Goal: Information Seeking & Learning: Learn about a topic

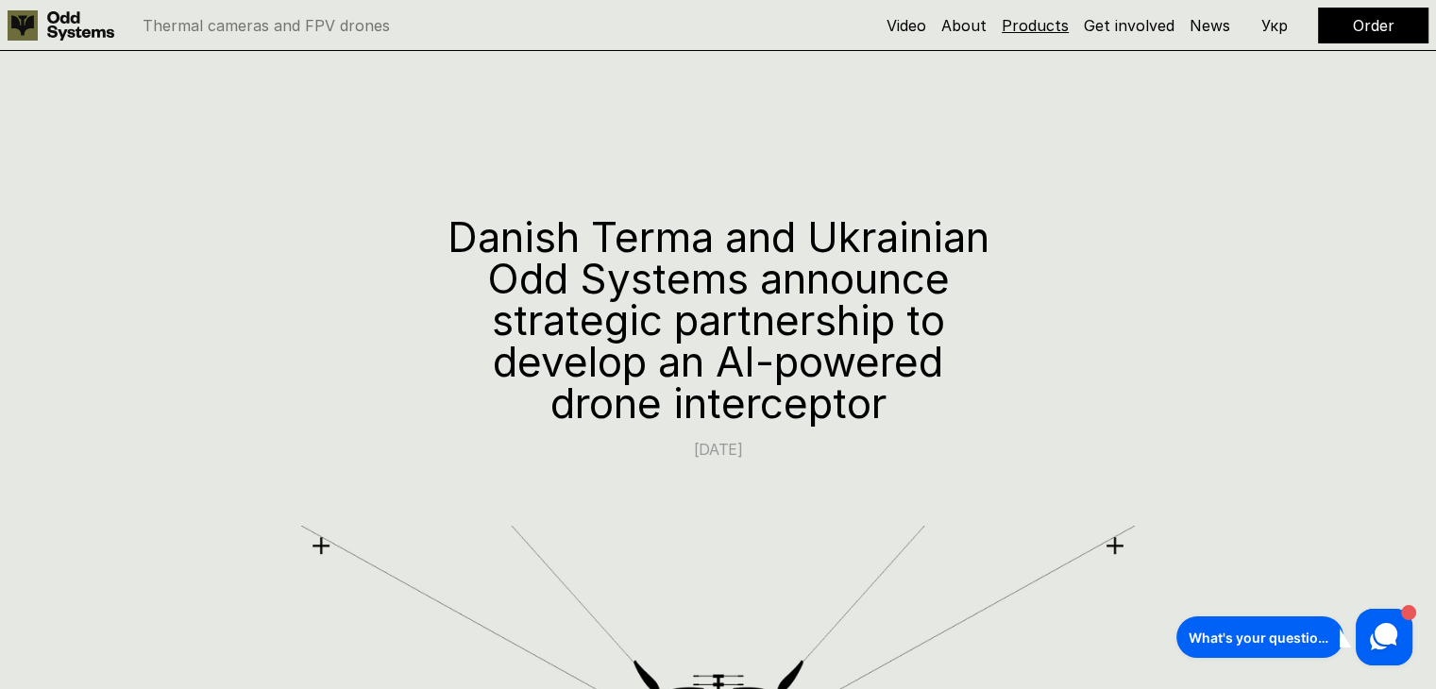
click at [1036, 18] on link "Products" at bounding box center [1035, 25] width 67 height 19
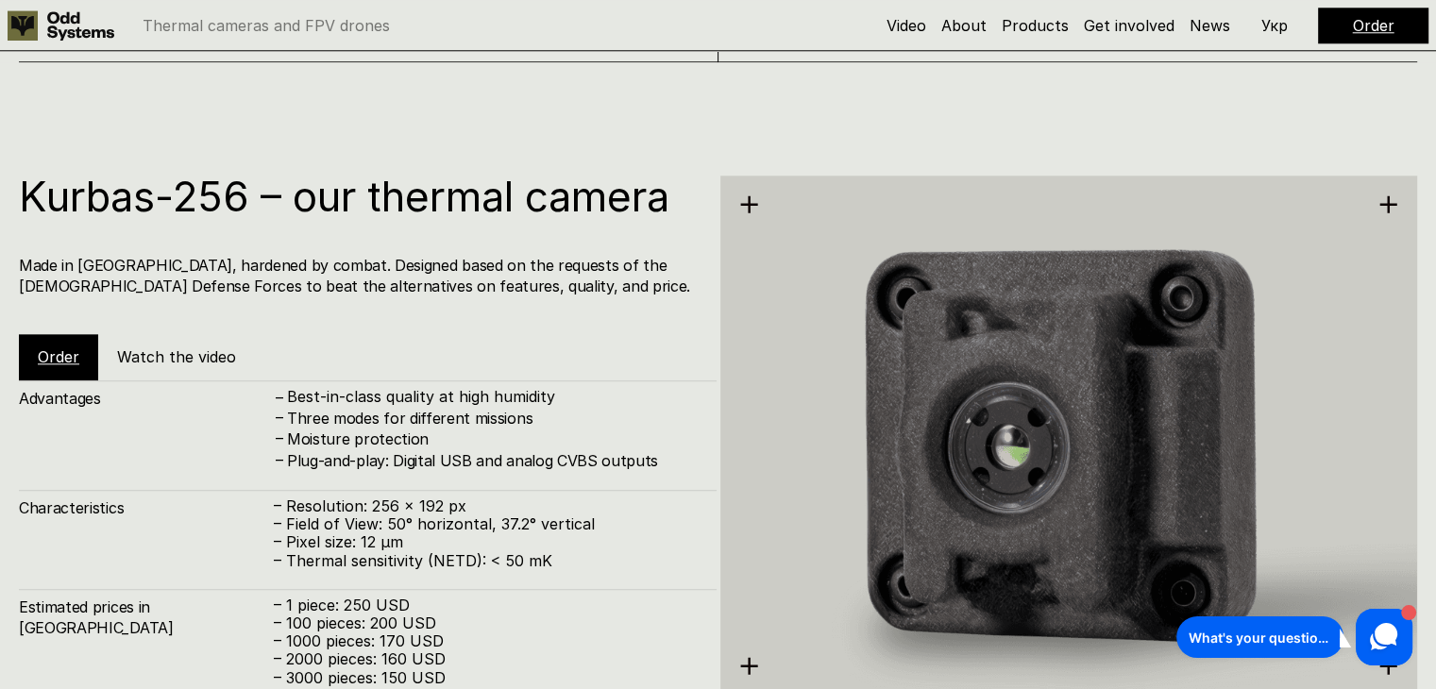
scroll to position [2192, 0]
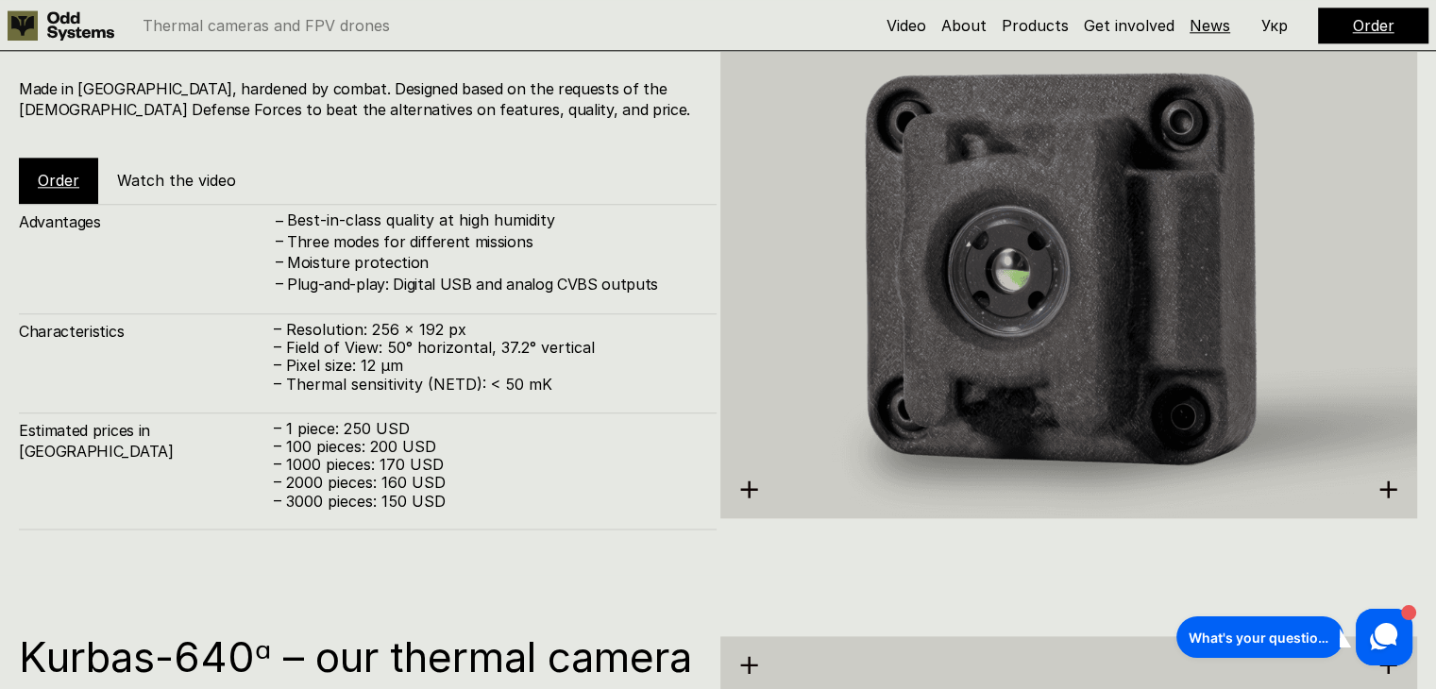
click at [1207, 21] on link "News" at bounding box center [1209, 25] width 41 height 19
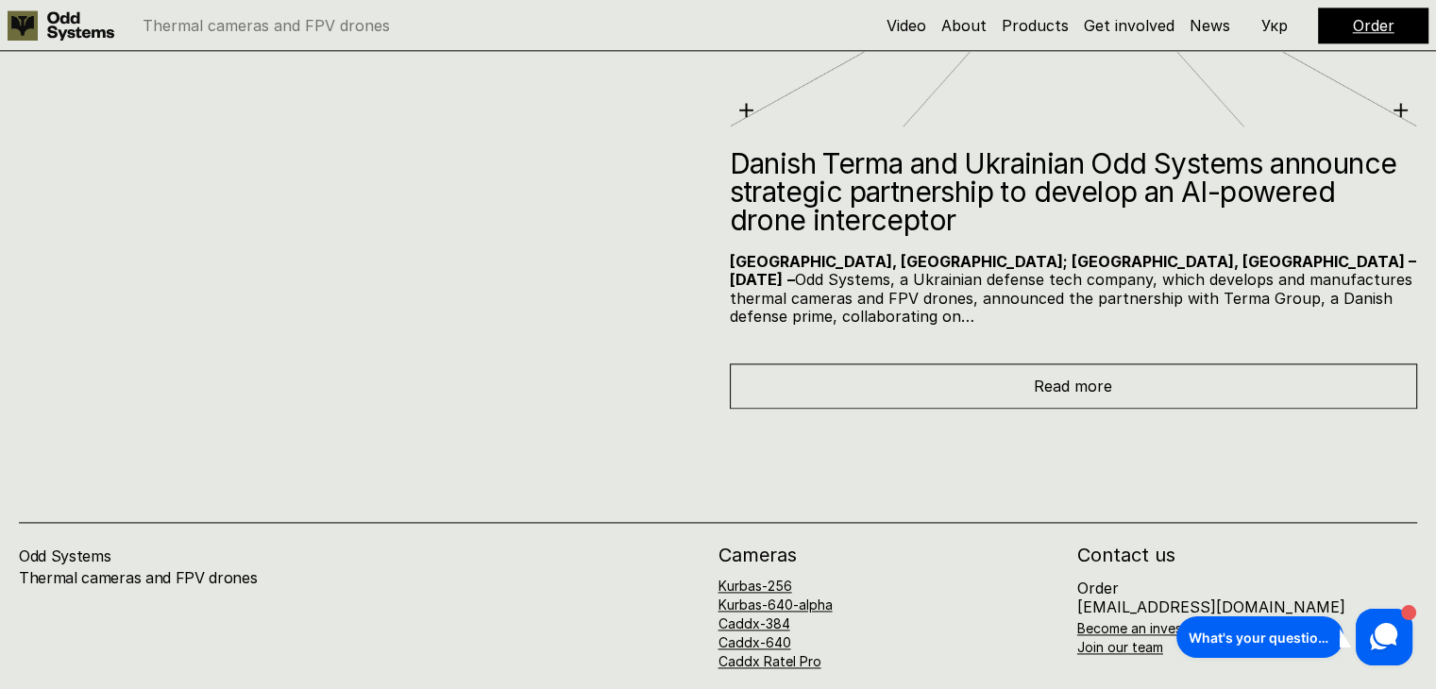
scroll to position [9602, 0]
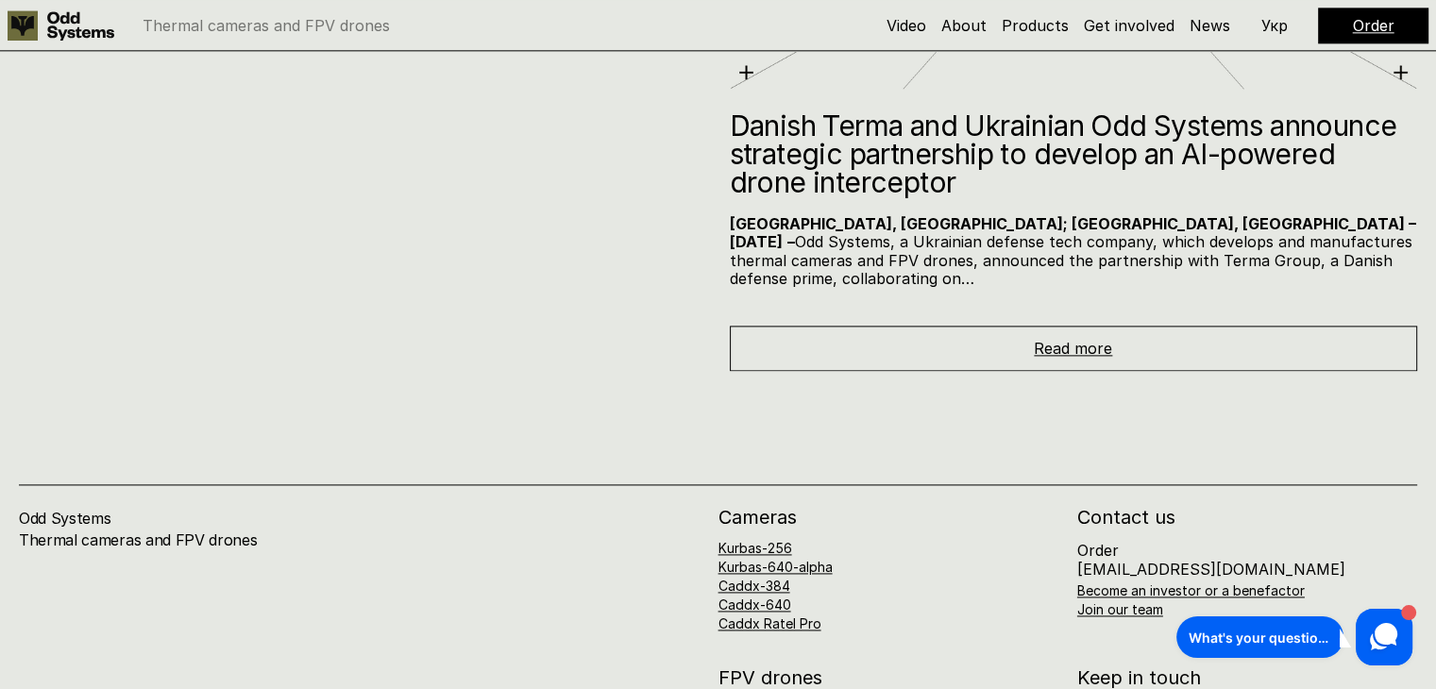
click at [1087, 339] on span "Read more" at bounding box center [1073, 348] width 78 height 19
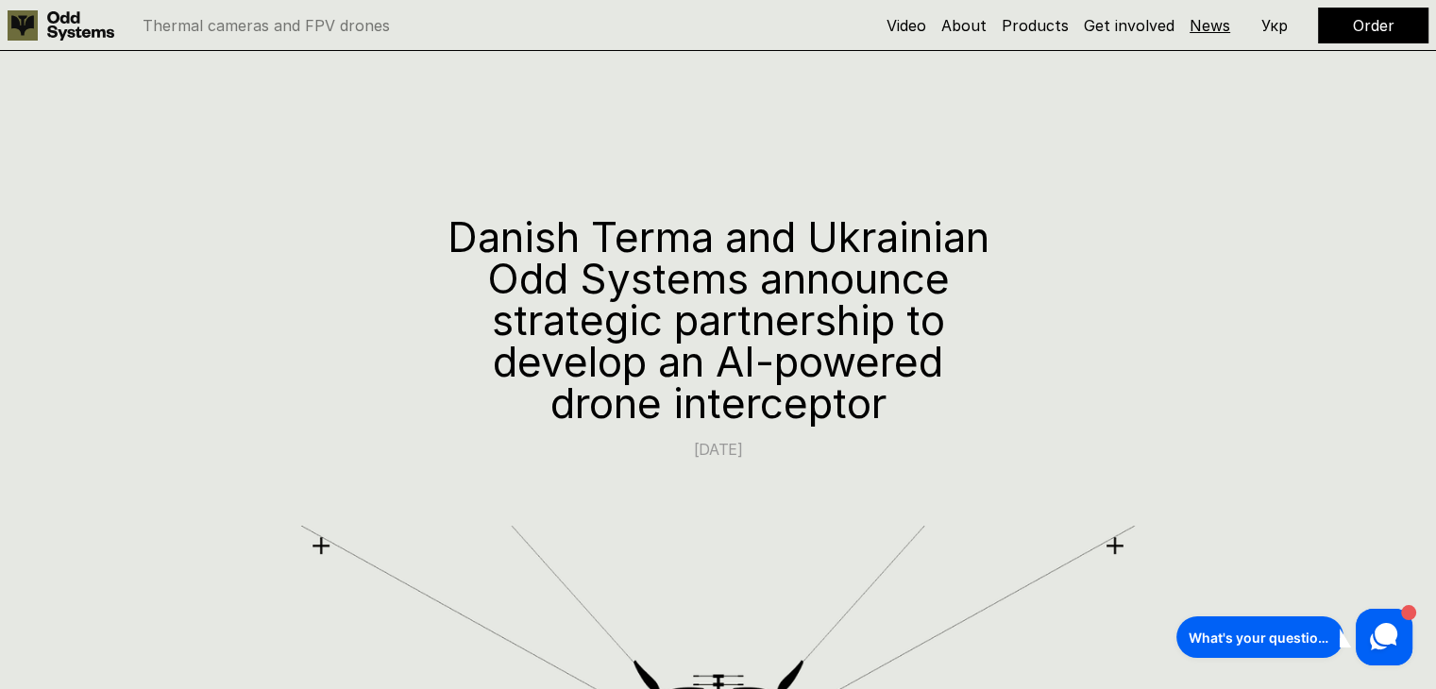
click at [1217, 24] on link "News" at bounding box center [1209, 25] width 41 height 19
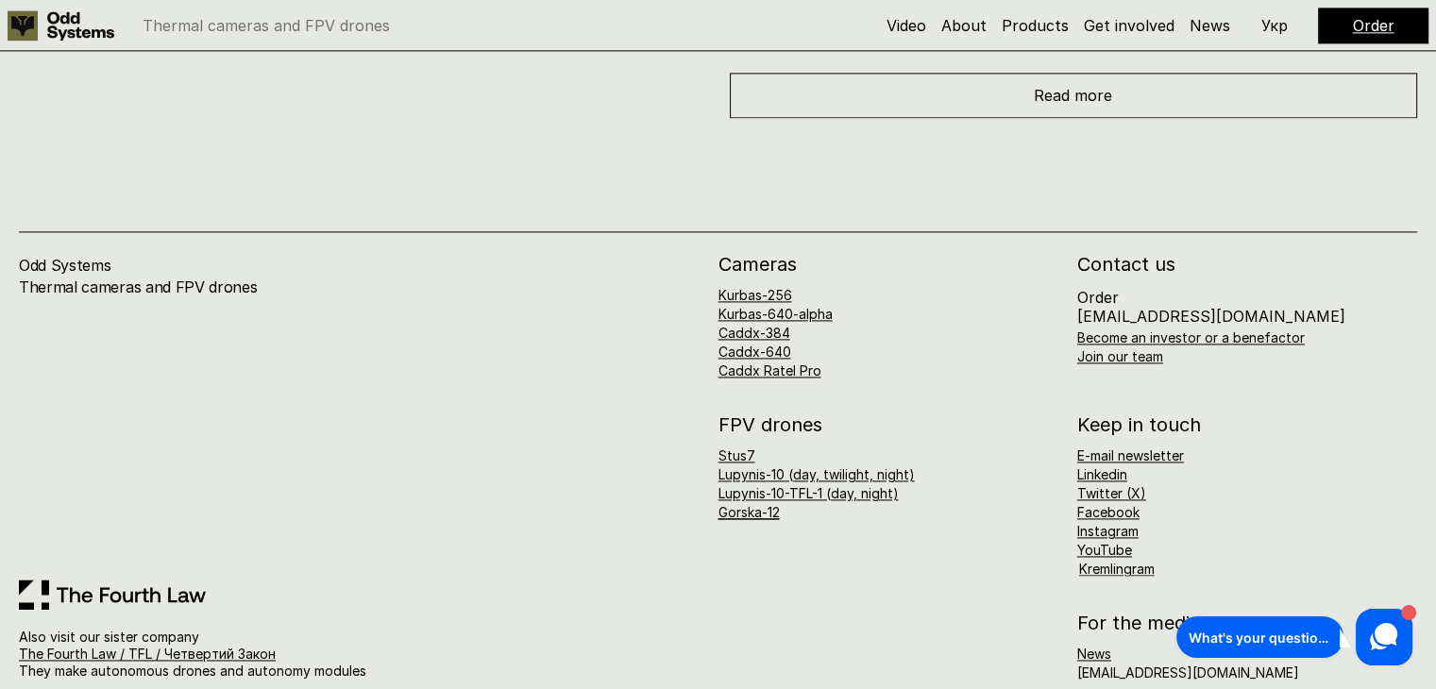
scroll to position [9861, 0]
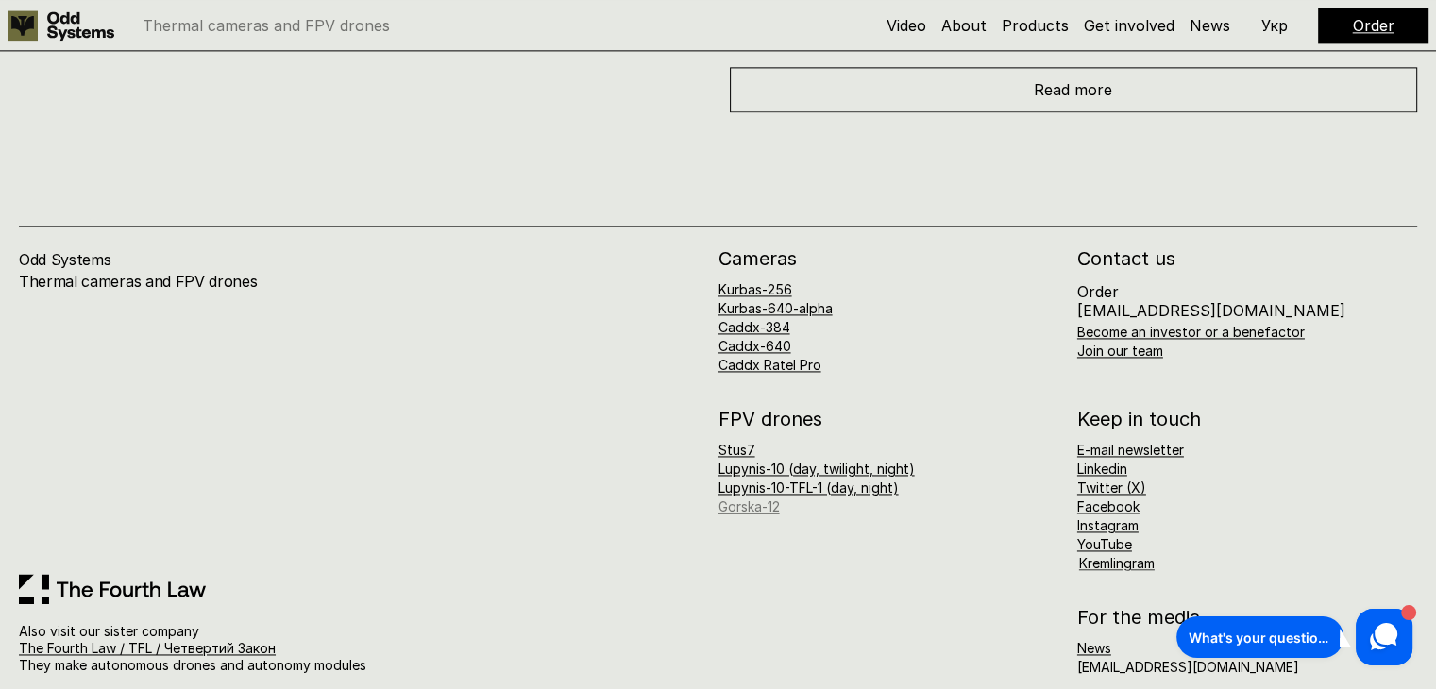
click at [754, 498] on link "Gorska-12" at bounding box center [748, 506] width 61 height 16
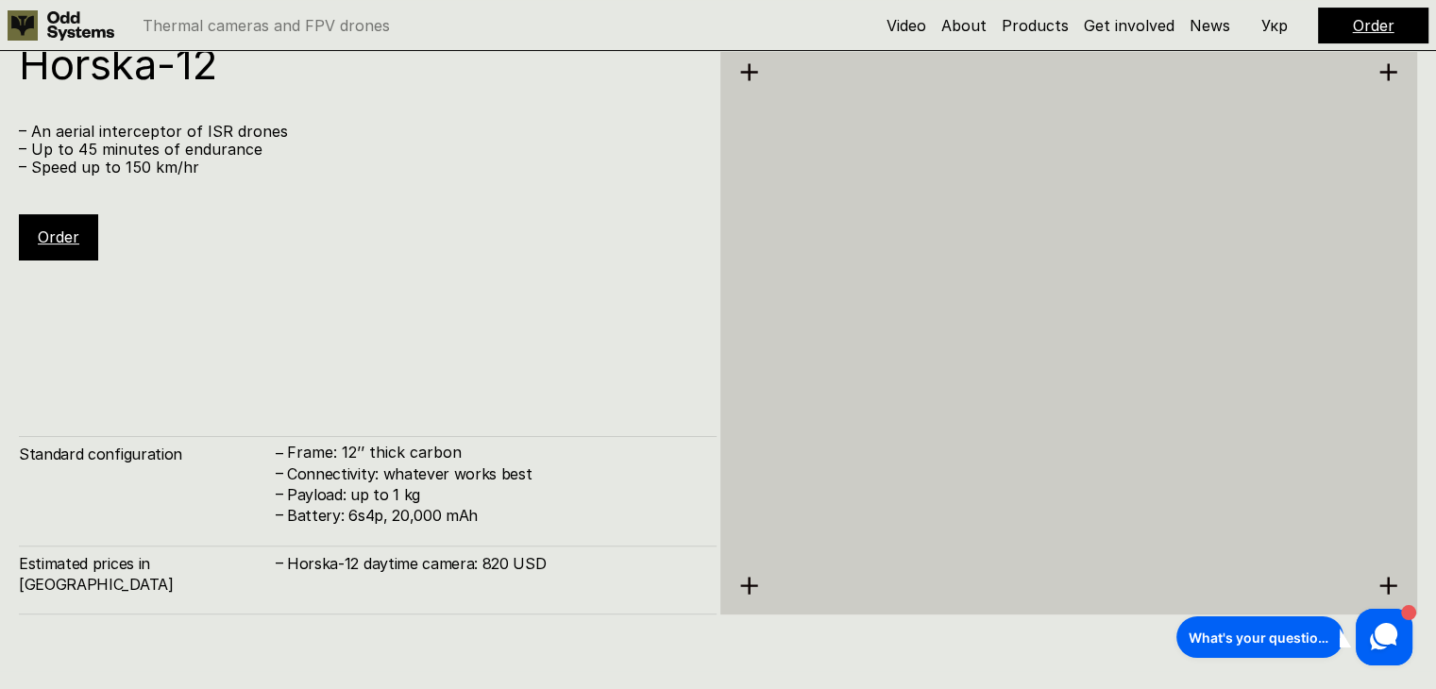
scroll to position [7586, 0]
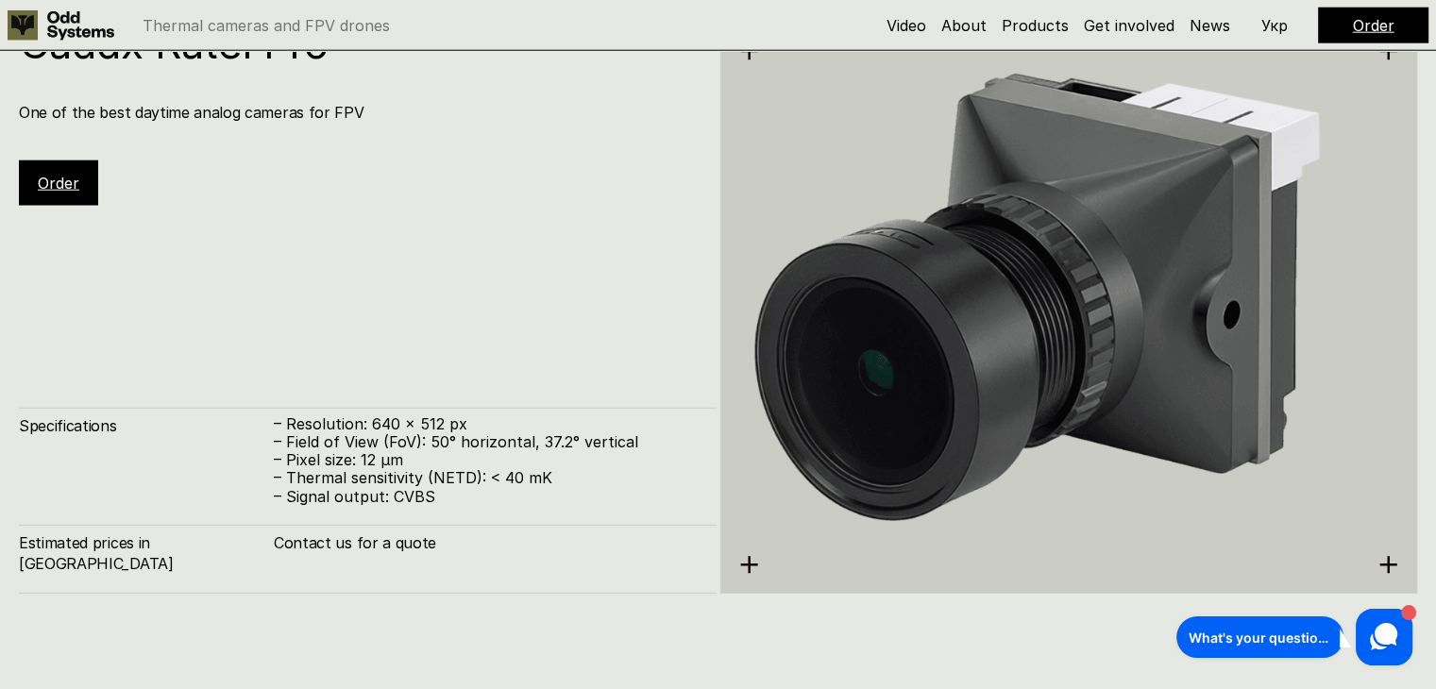
scroll to position [4949, 0]
